Goal: Obtain resource: Obtain resource

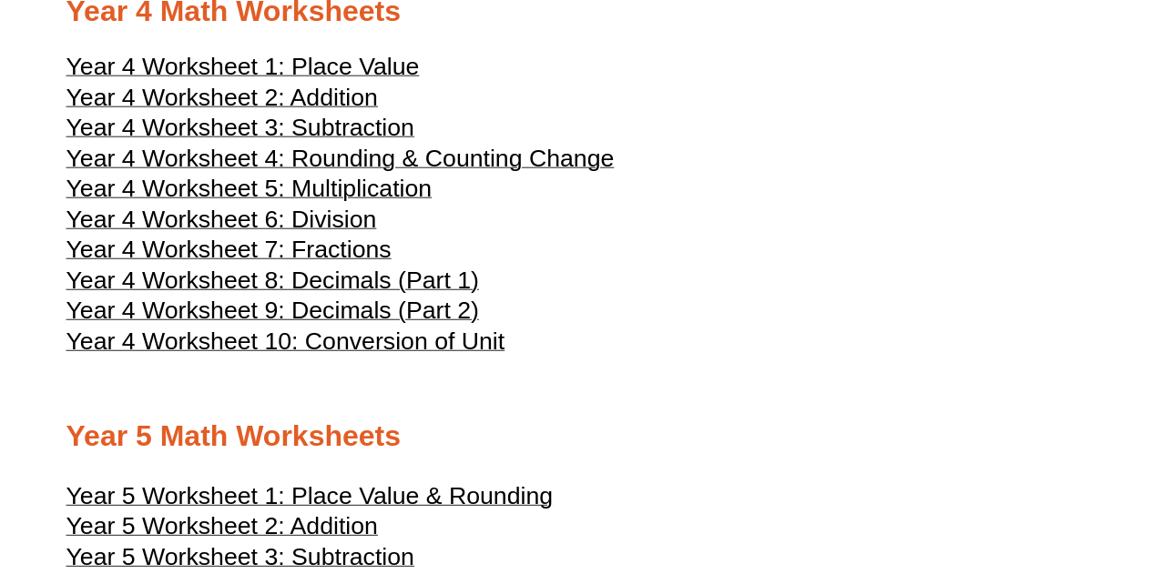
scroll to position [2271, 0]
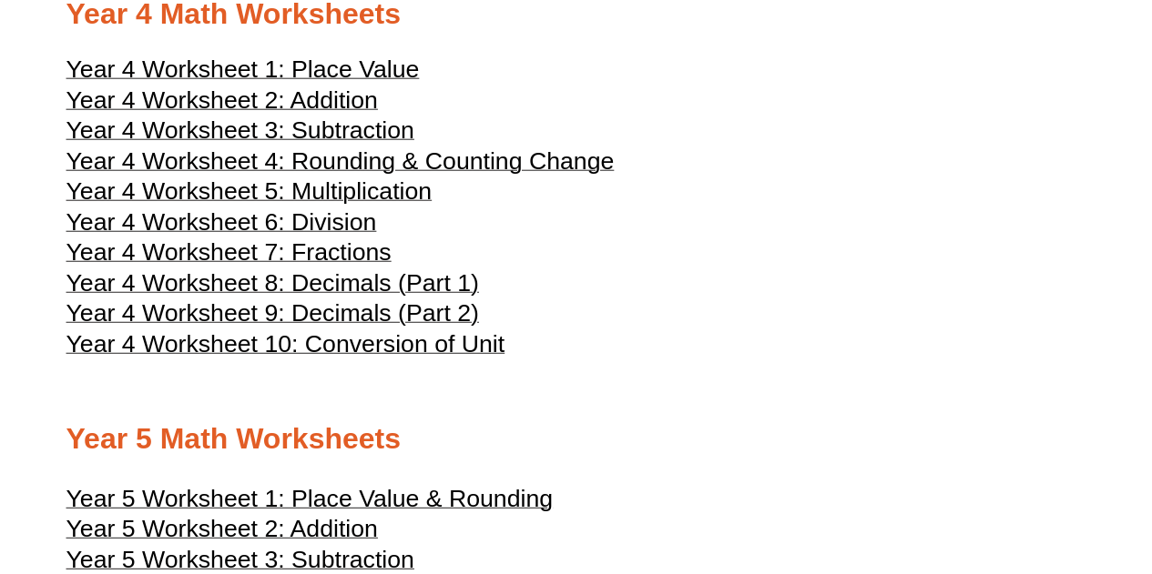
click at [370, 297] on span "Year 4 Worksheet 8: Decimals (Part 1)" at bounding box center [272, 282] width 412 height 27
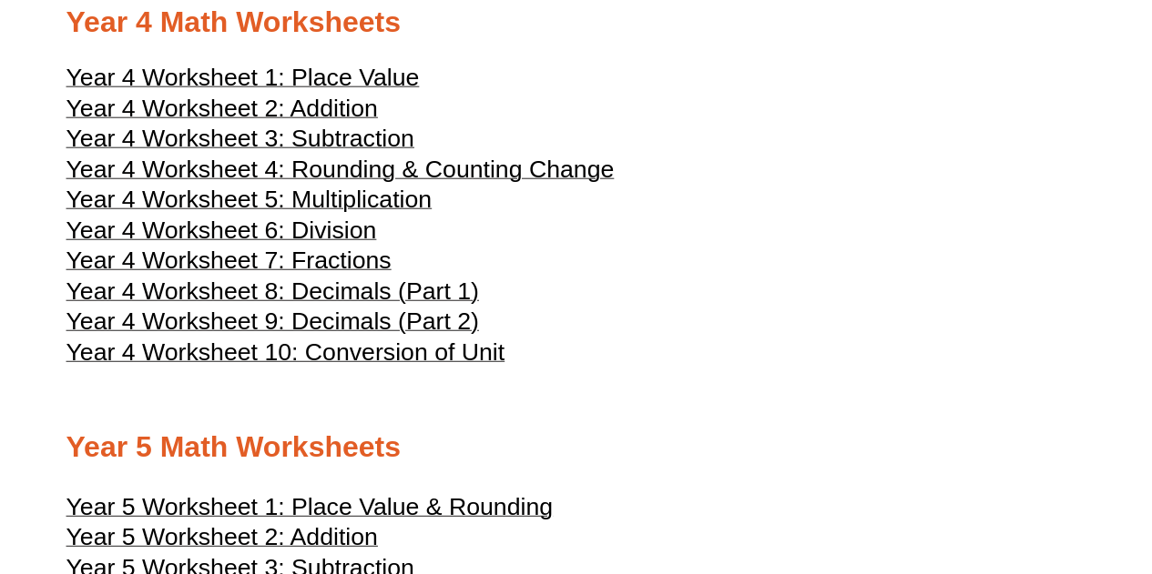
click at [370, 183] on span "Year 4 Worksheet 4: Rounding & Counting Change" at bounding box center [340, 169] width 548 height 27
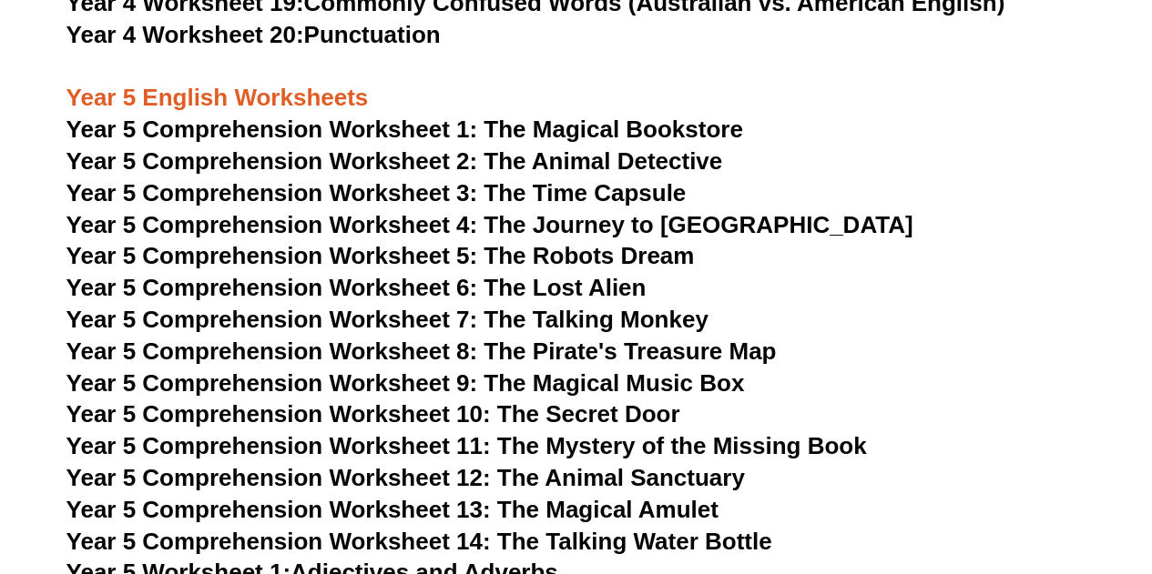
scroll to position [8556, 0]
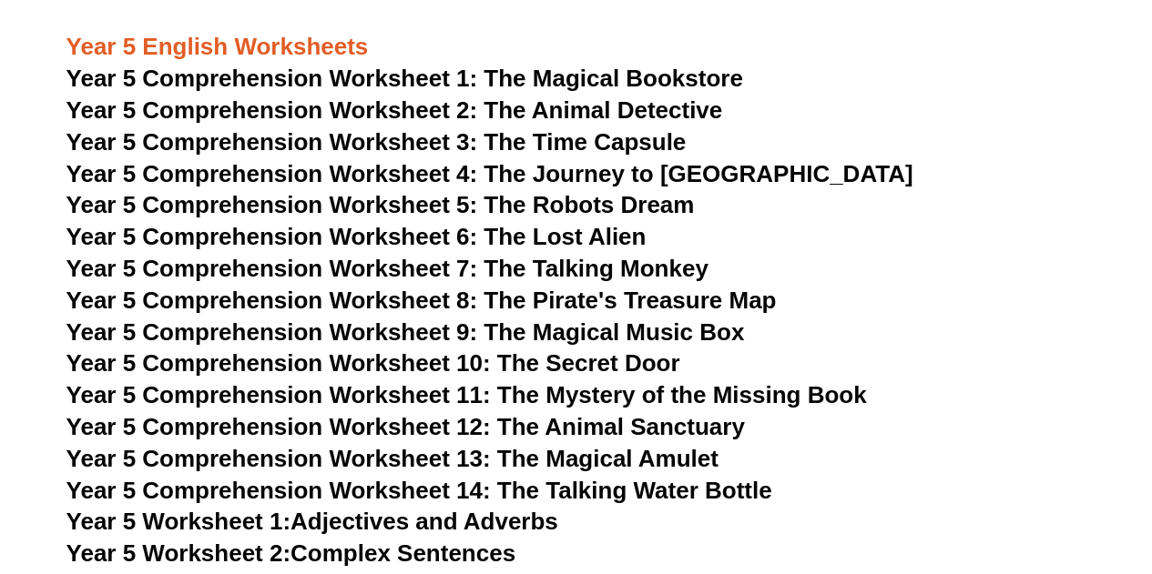
click at [551, 297] on span "Year 5 Comprehension Worksheet 8: The Pirate's Treasure Map" at bounding box center [421, 299] width 710 height 27
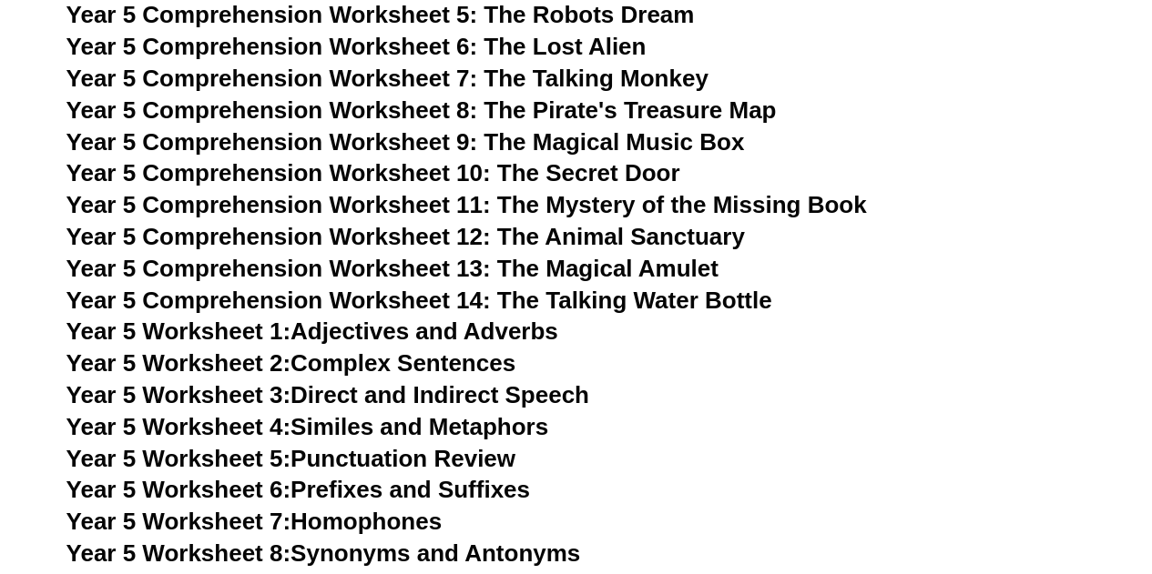
scroll to position [8747, 0]
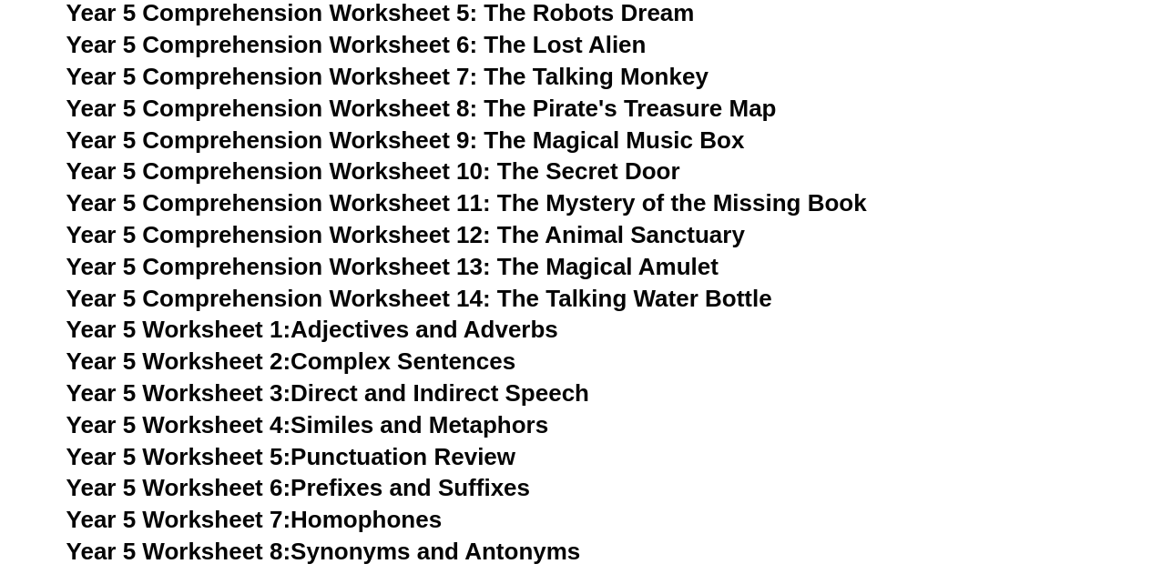
click at [493, 399] on link "Year 5 Worksheet 3: Direct and Indirect Speech" at bounding box center [327, 393] width 523 height 27
click at [364, 329] on link "Year 5 Worksheet 1: Adjectives and Adverbs" at bounding box center [312, 329] width 492 height 27
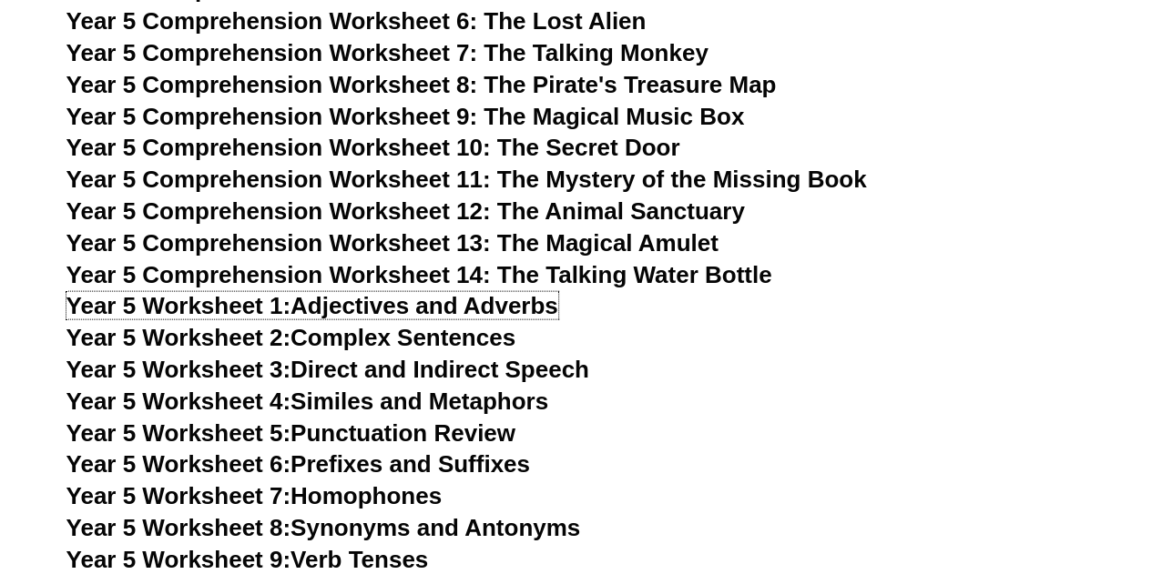
scroll to position [8773, 0]
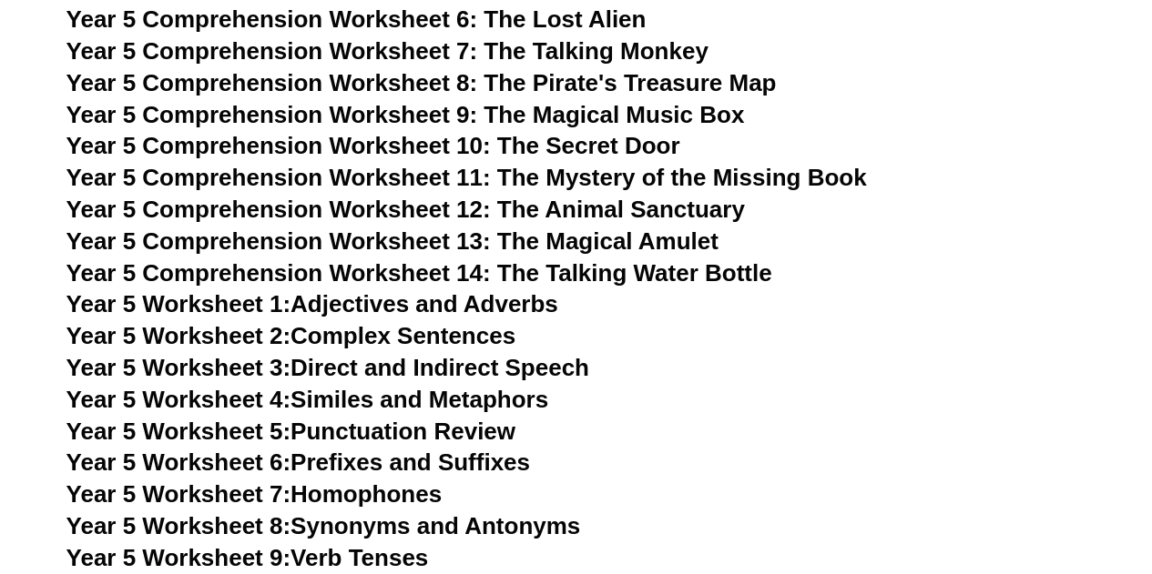
click at [346, 437] on link "Year 5 Worksheet 5: Punctuation Review" at bounding box center [290, 431] width 449 height 27
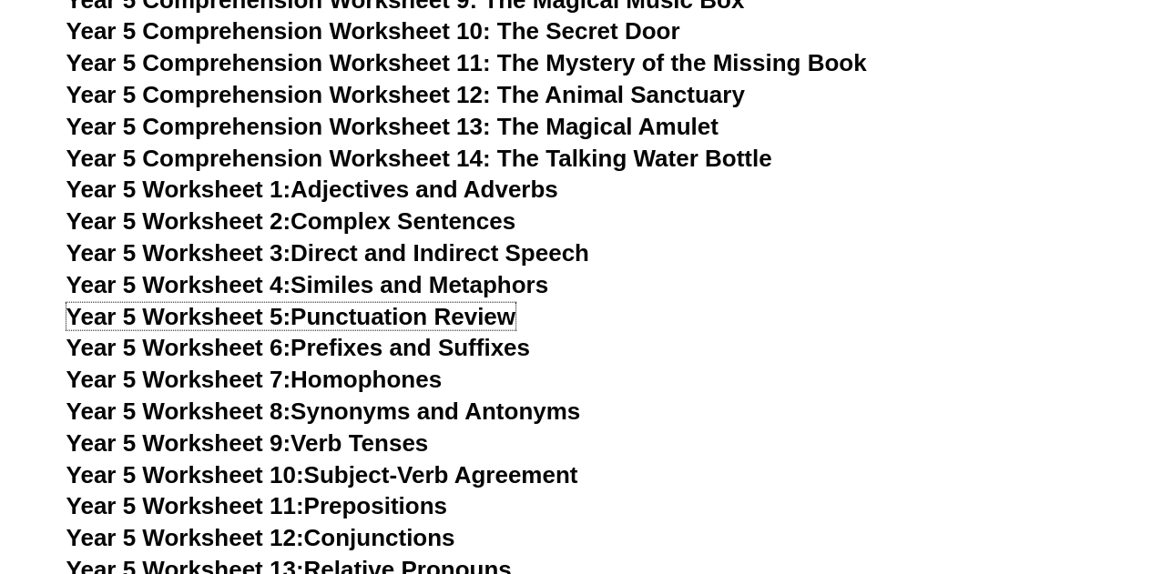
scroll to position [8891, 0]
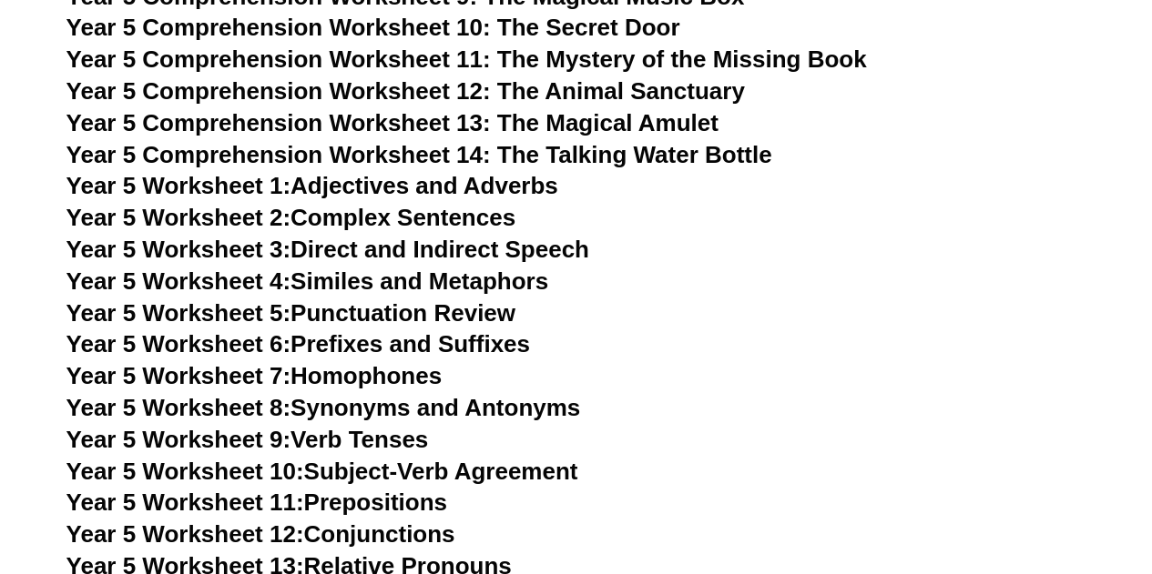
click at [391, 432] on link "Year 5 Worksheet 9: Verb Tenses" at bounding box center [247, 439] width 362 height 27
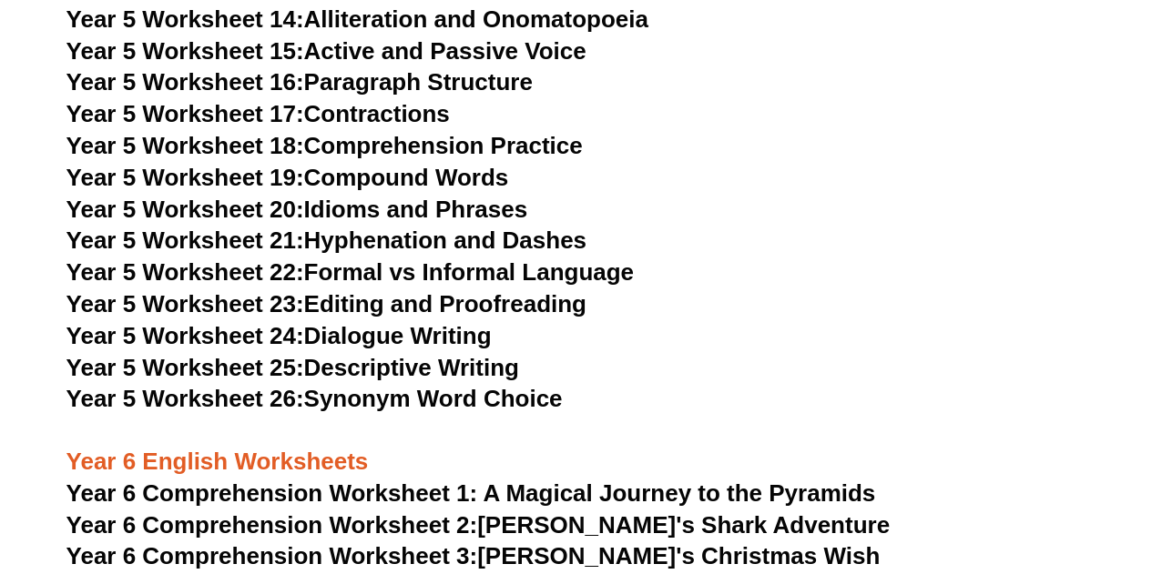
scroll to position [9472, 0]
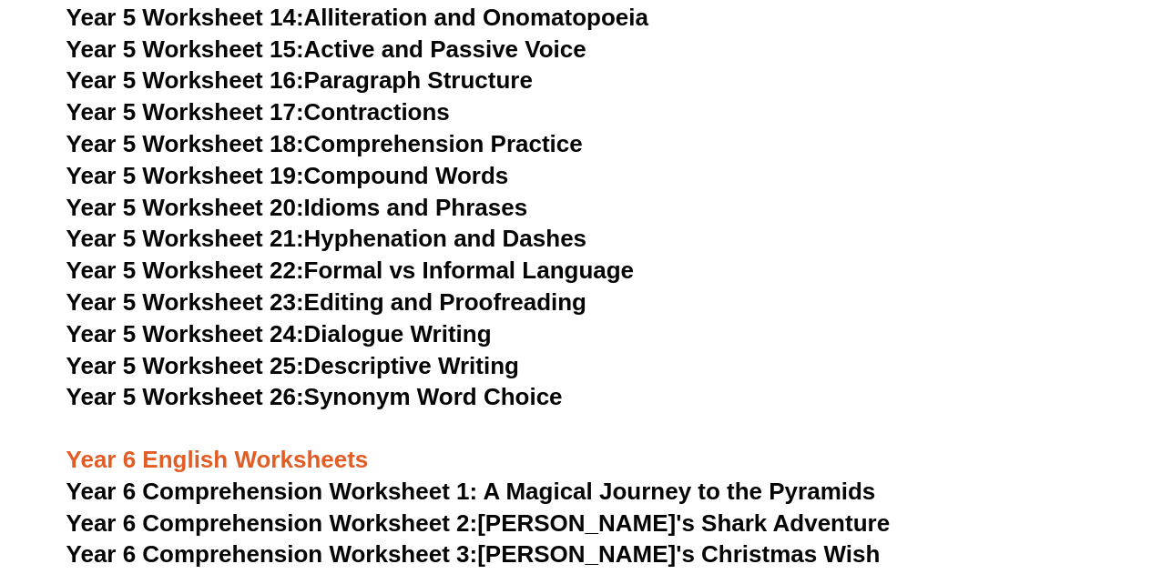
click at [388, 360] on link "Year 5 Worksheet 25: Descriptive Writing" at bounding box center [292, 365] width 452 height 27
